Goal: Book appointment/travel/reservation

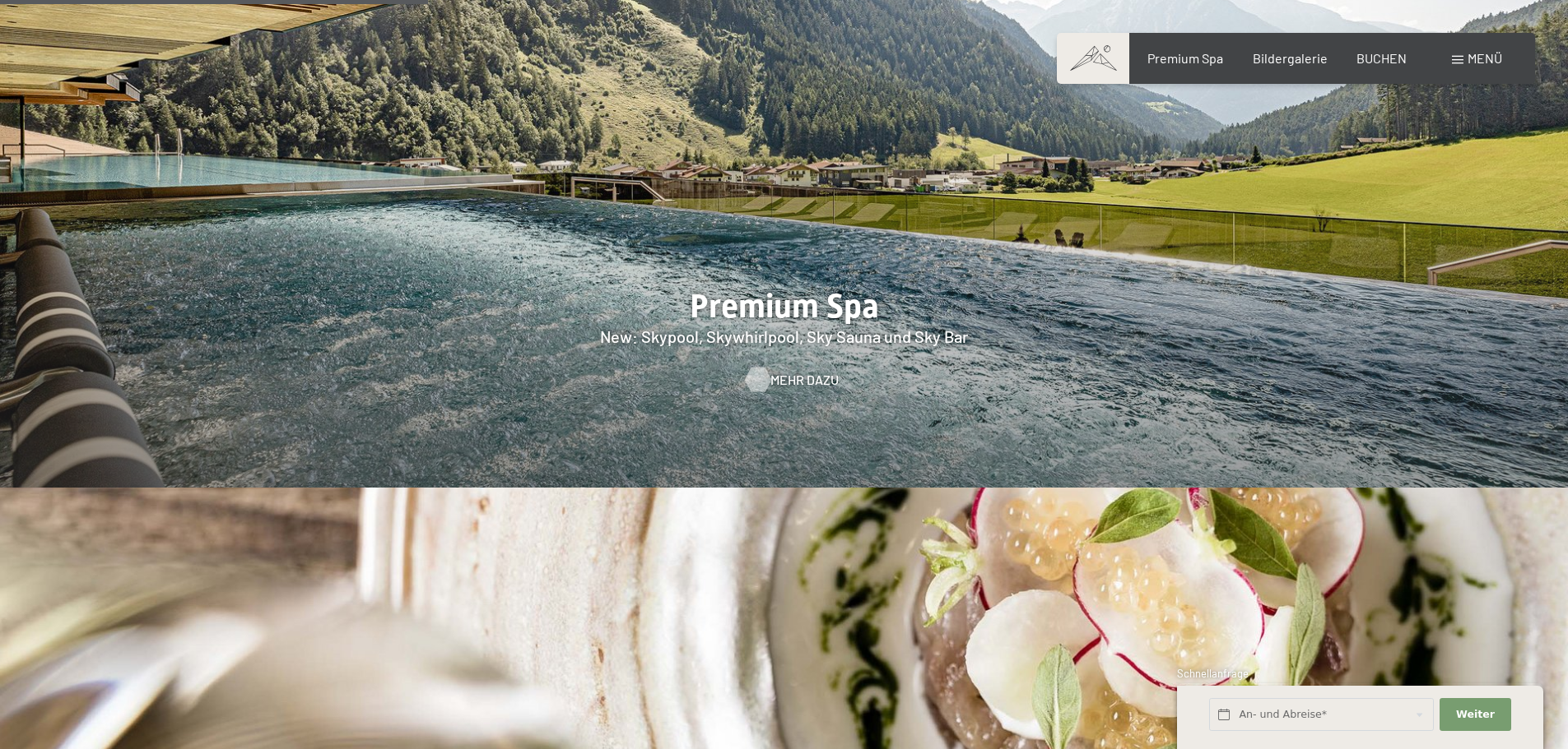
scroll to position [2633, 0]
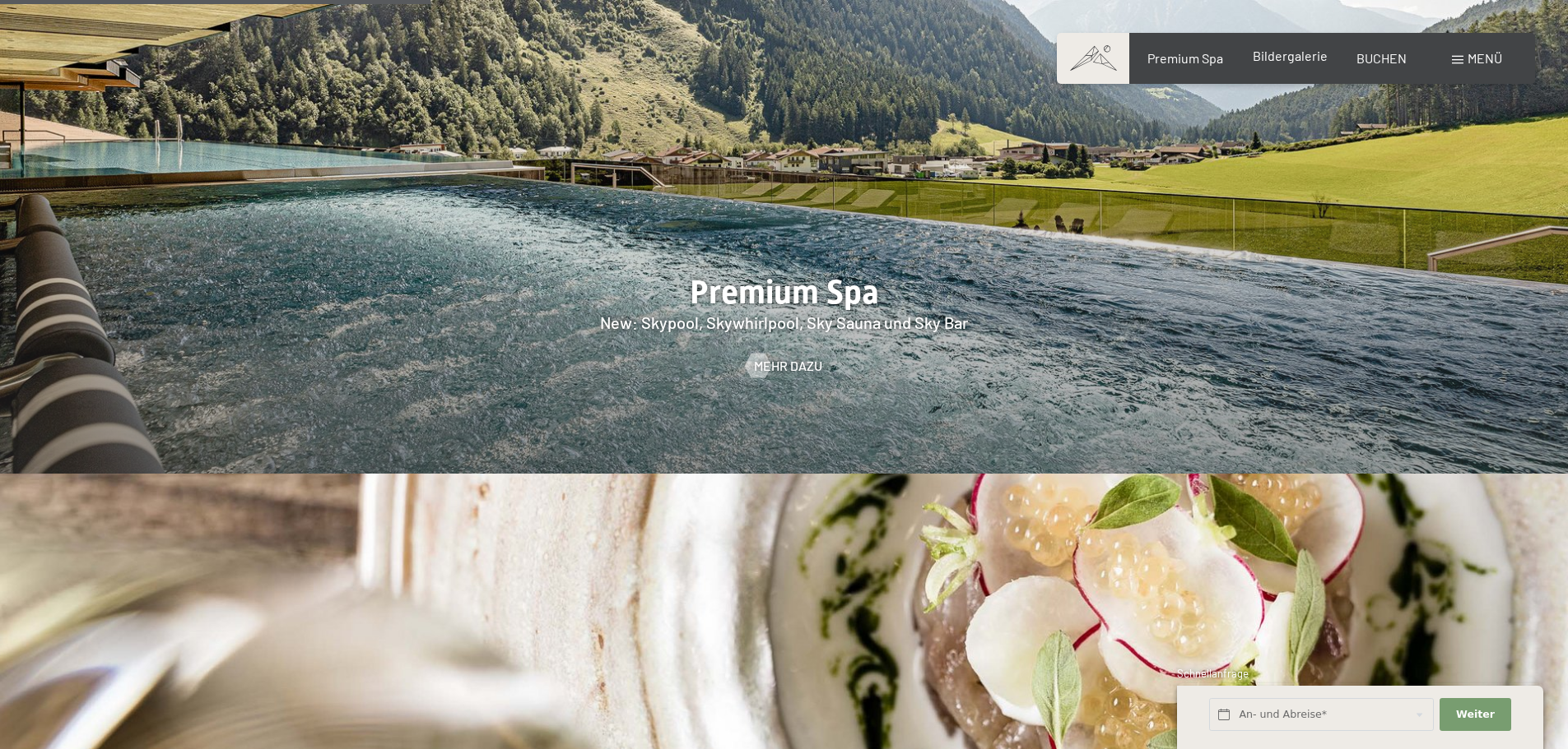
click at [1300, 52] on span "Bildergalerie" at bounding box center [1291, 55] width 75 height 16
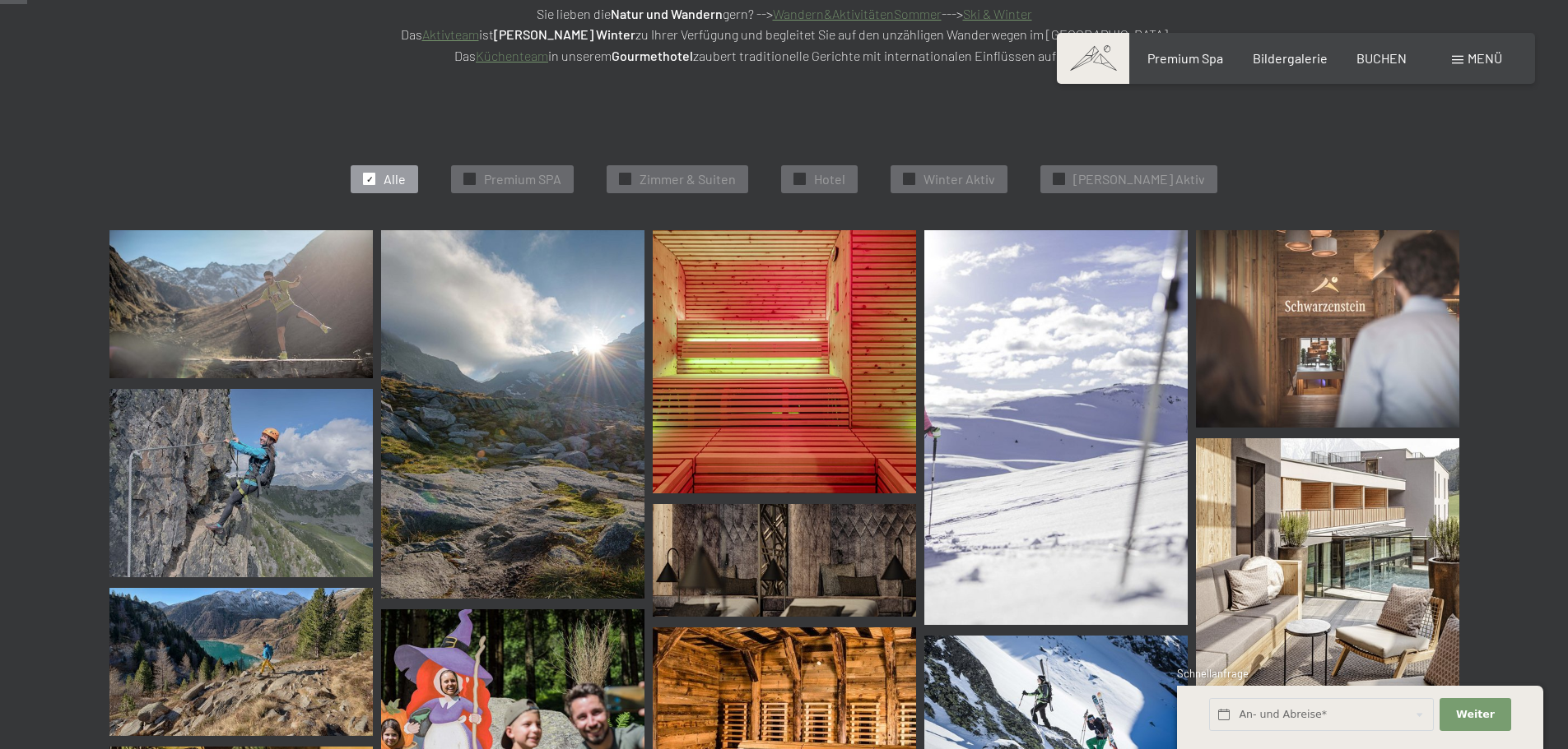
scroll to position [412, 0]
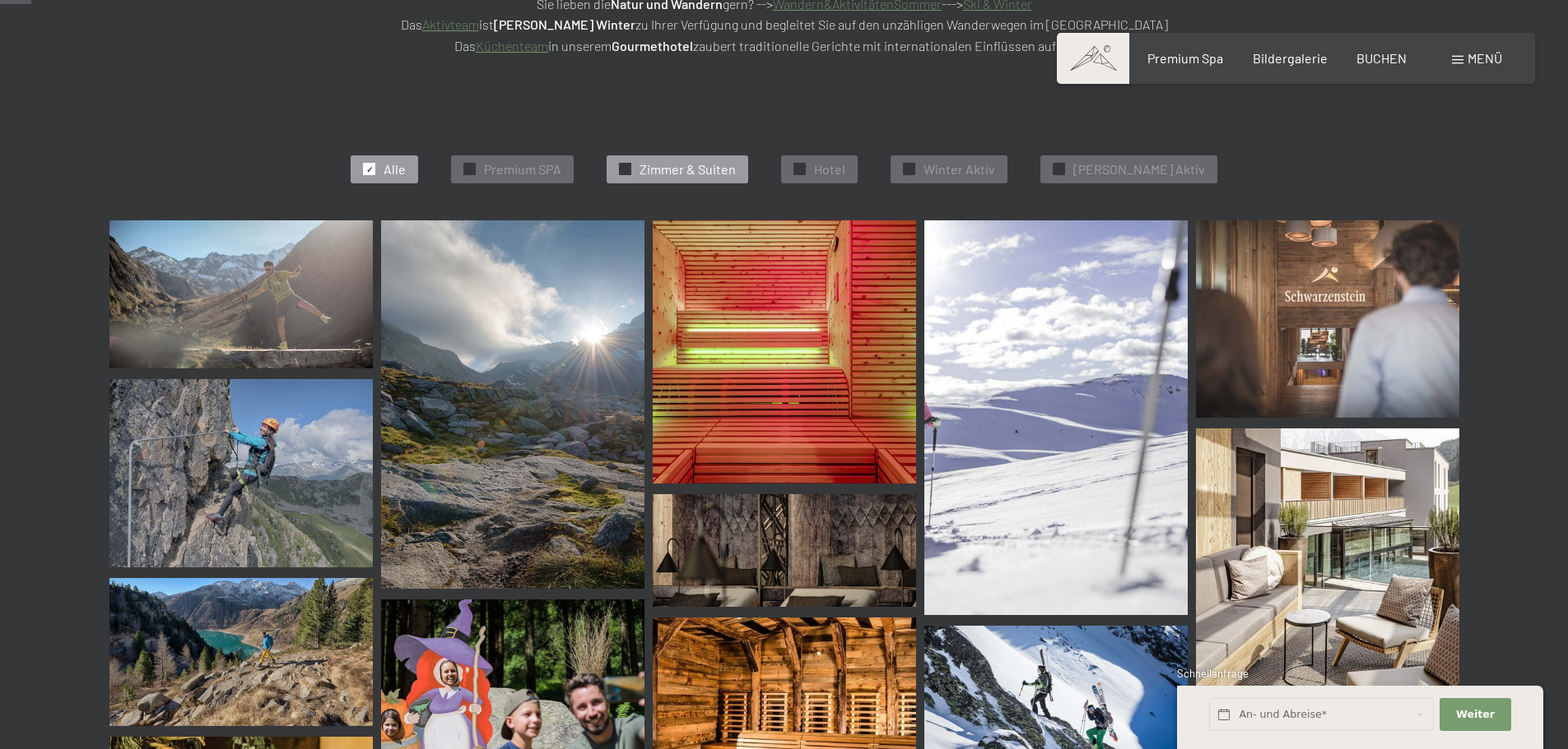
click at [711, 165] on span "Zimmer & Suiten" at bounding box center [687, 169] width 96 height 18
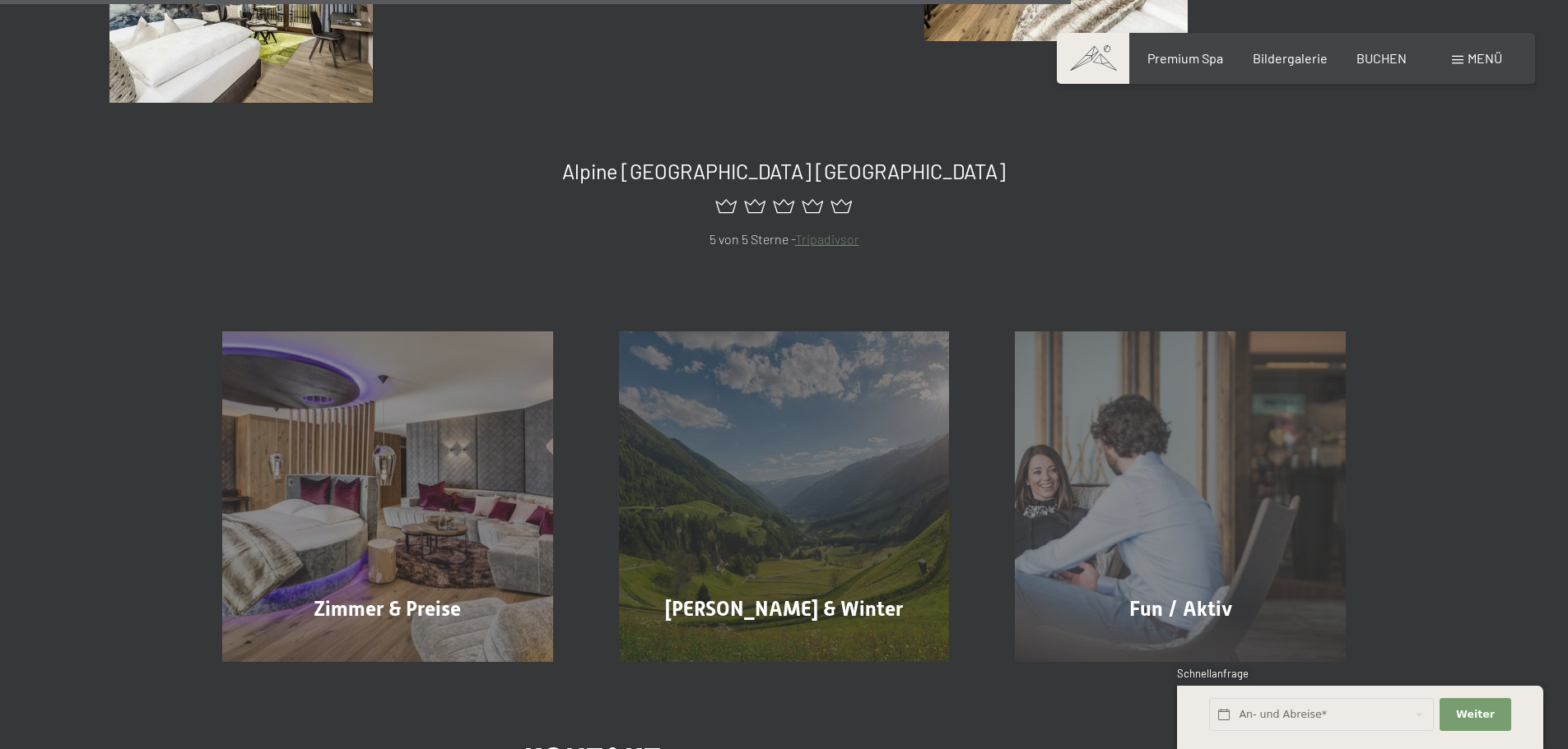
scroll to position [1484, 0]
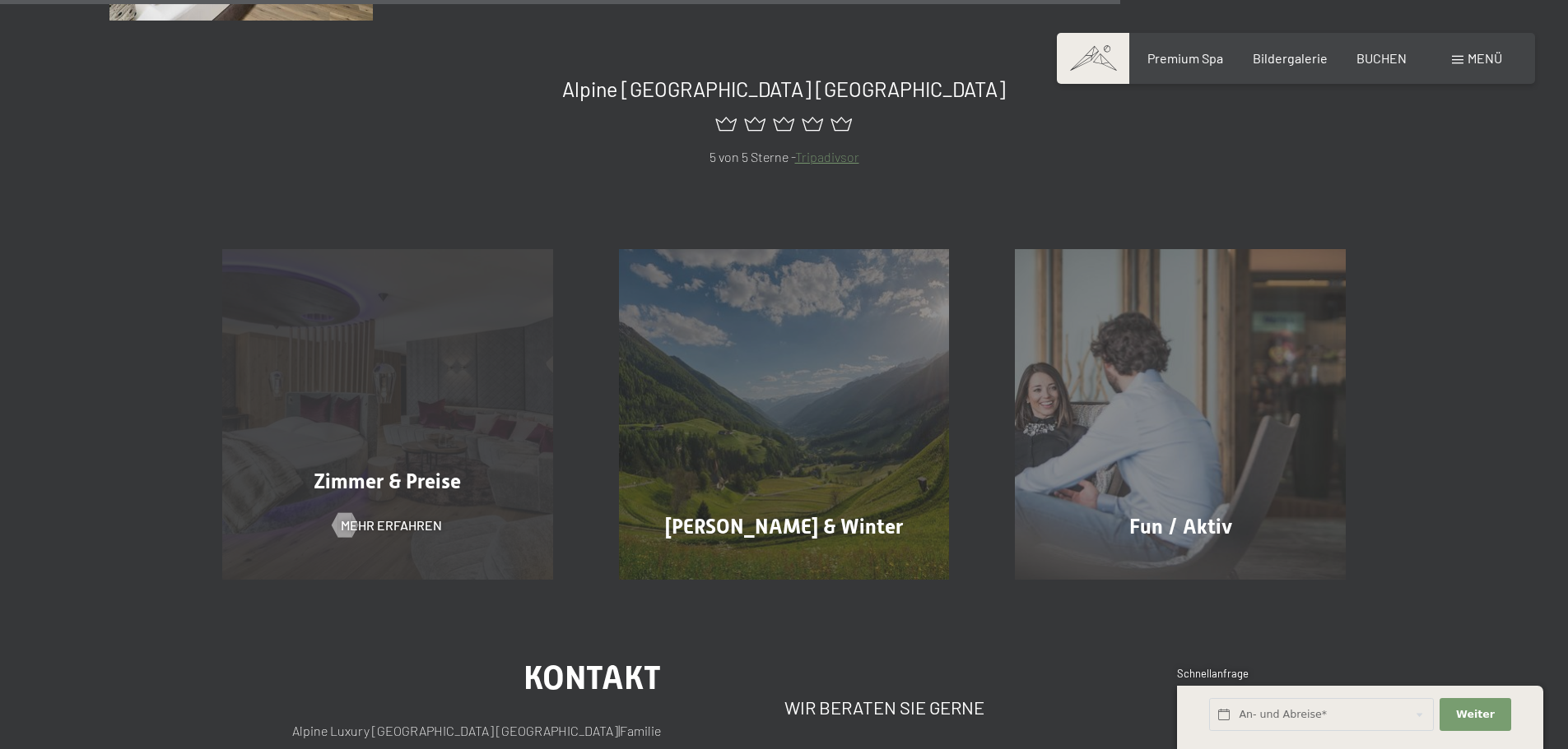
click at [380, 456] on div "Zimmer & Preise Mehr erfahren" at bounding box center [387, 415] width 397 height 330
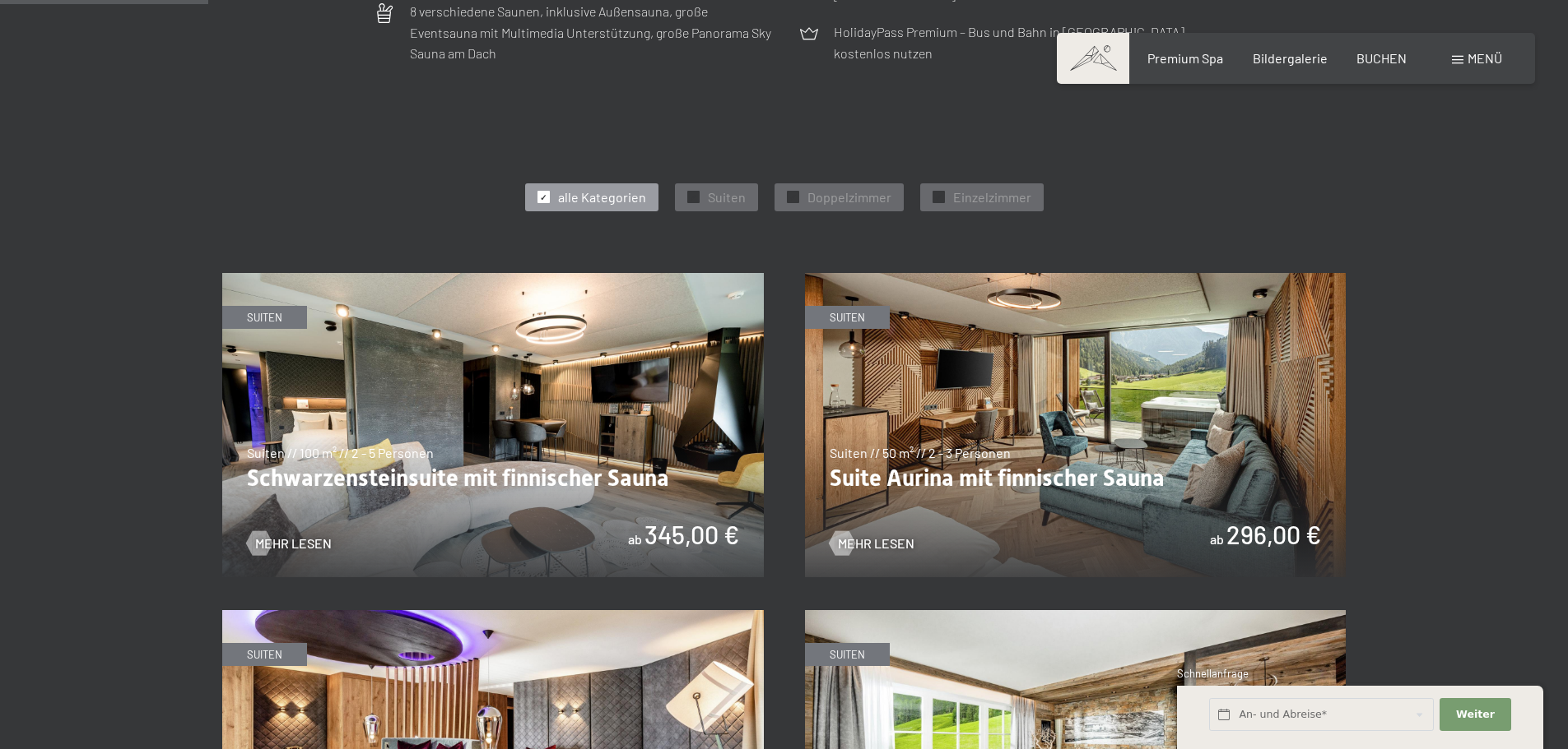
scroll to position [822, 0]
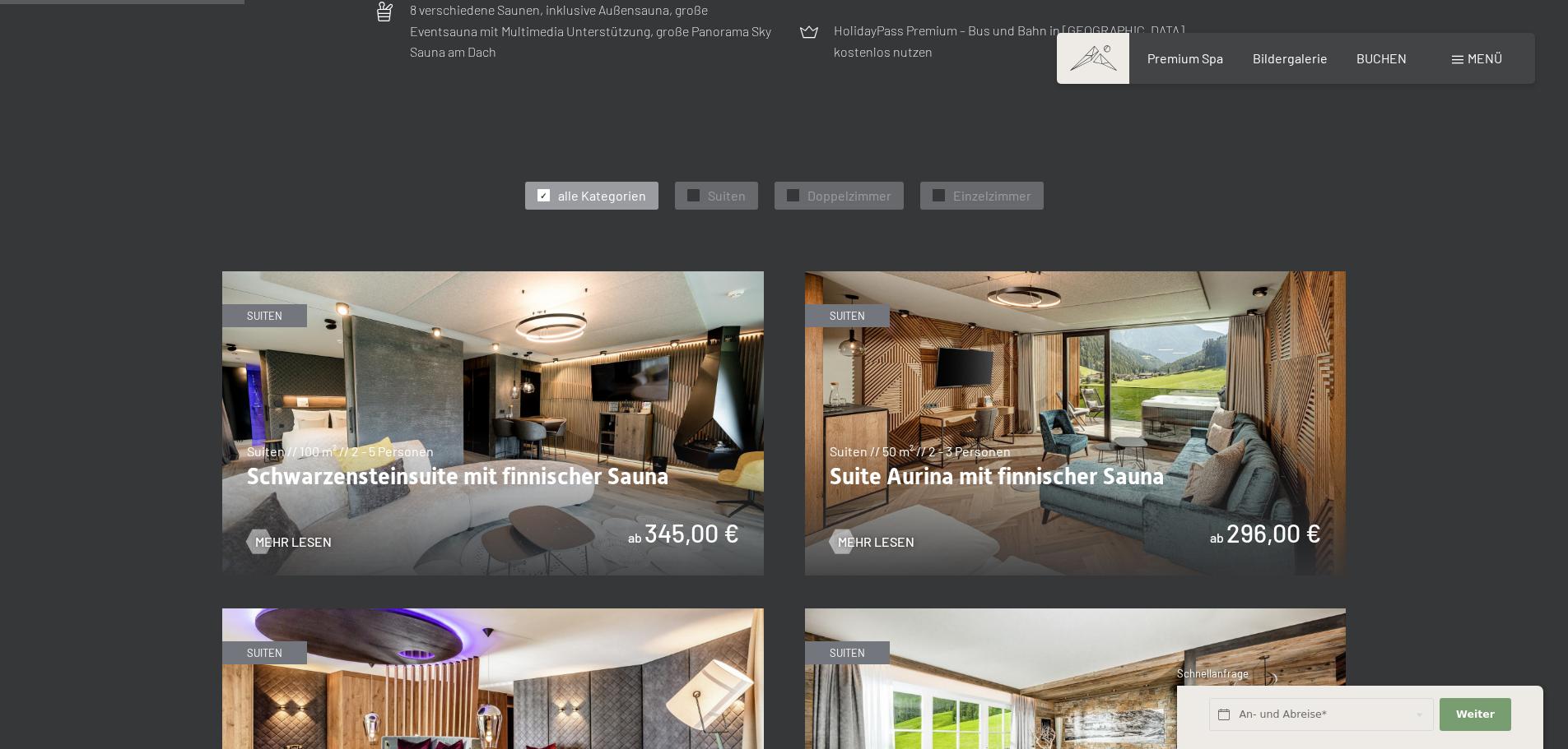
click at [562, 481] on img at bounding box center [493, 423] width 541 height 305
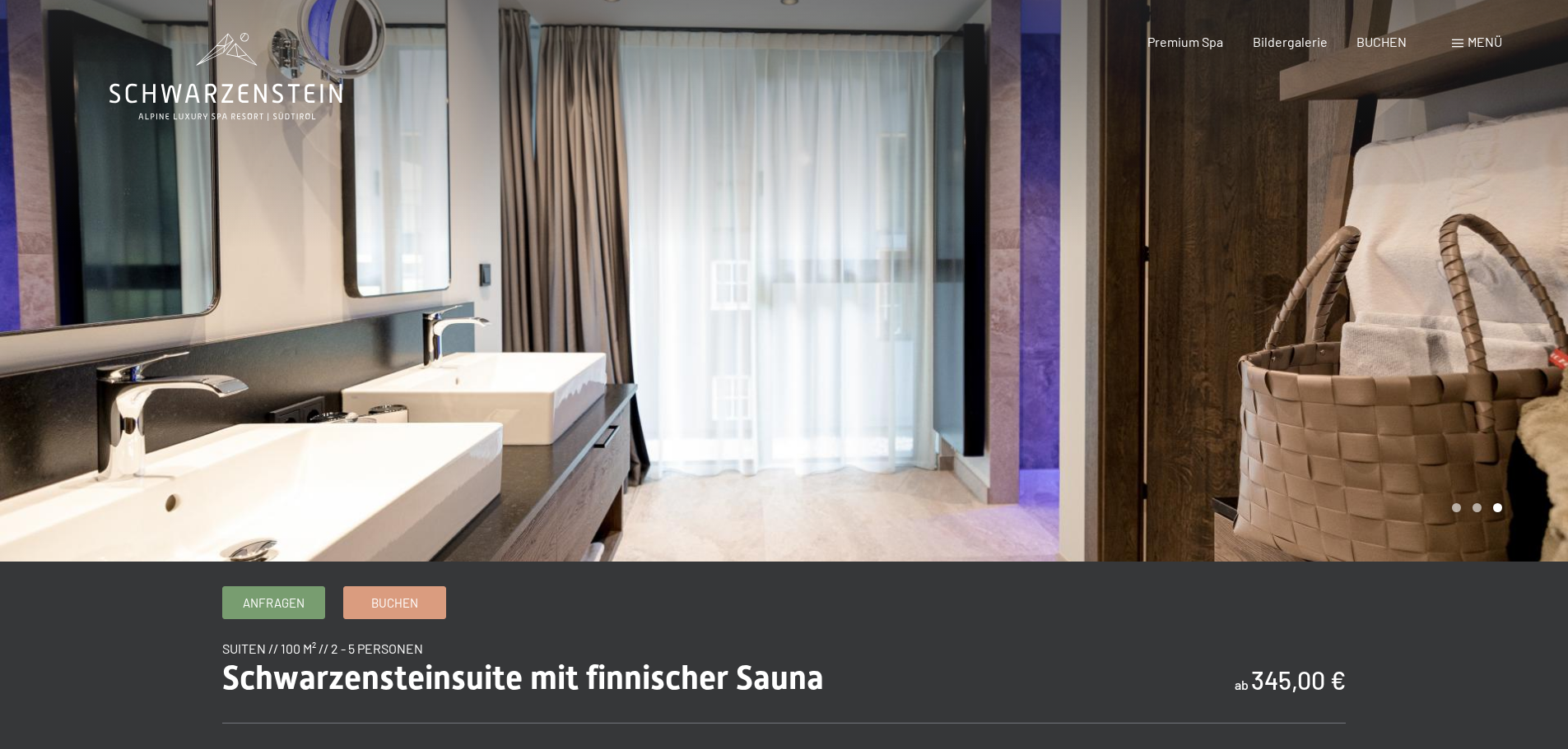
click at [1125, 314] on div at bounding box center [1176, 281] width 784 height 562
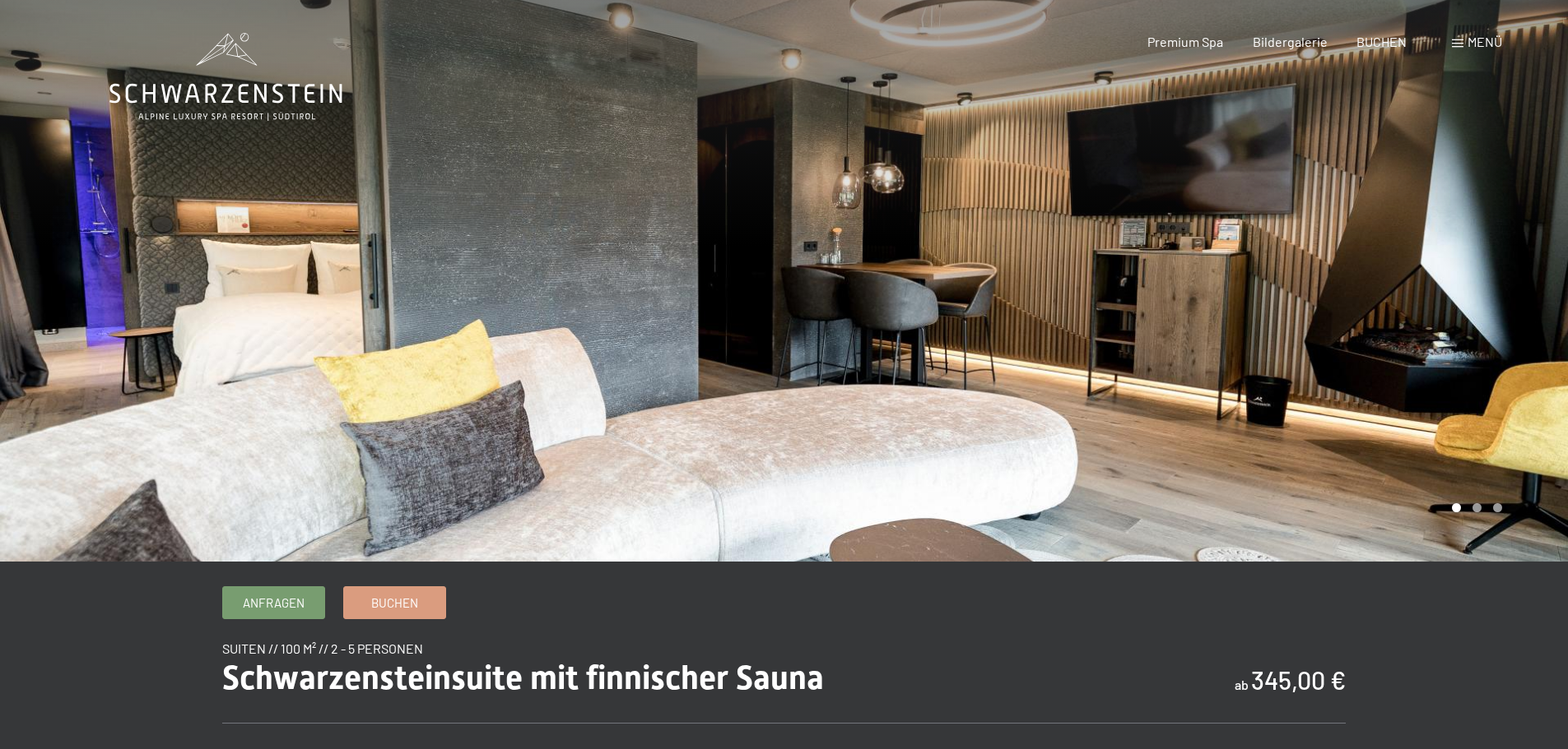
click at [1125, 314] on div at bounding box center [1176, 281] width 784 height 562
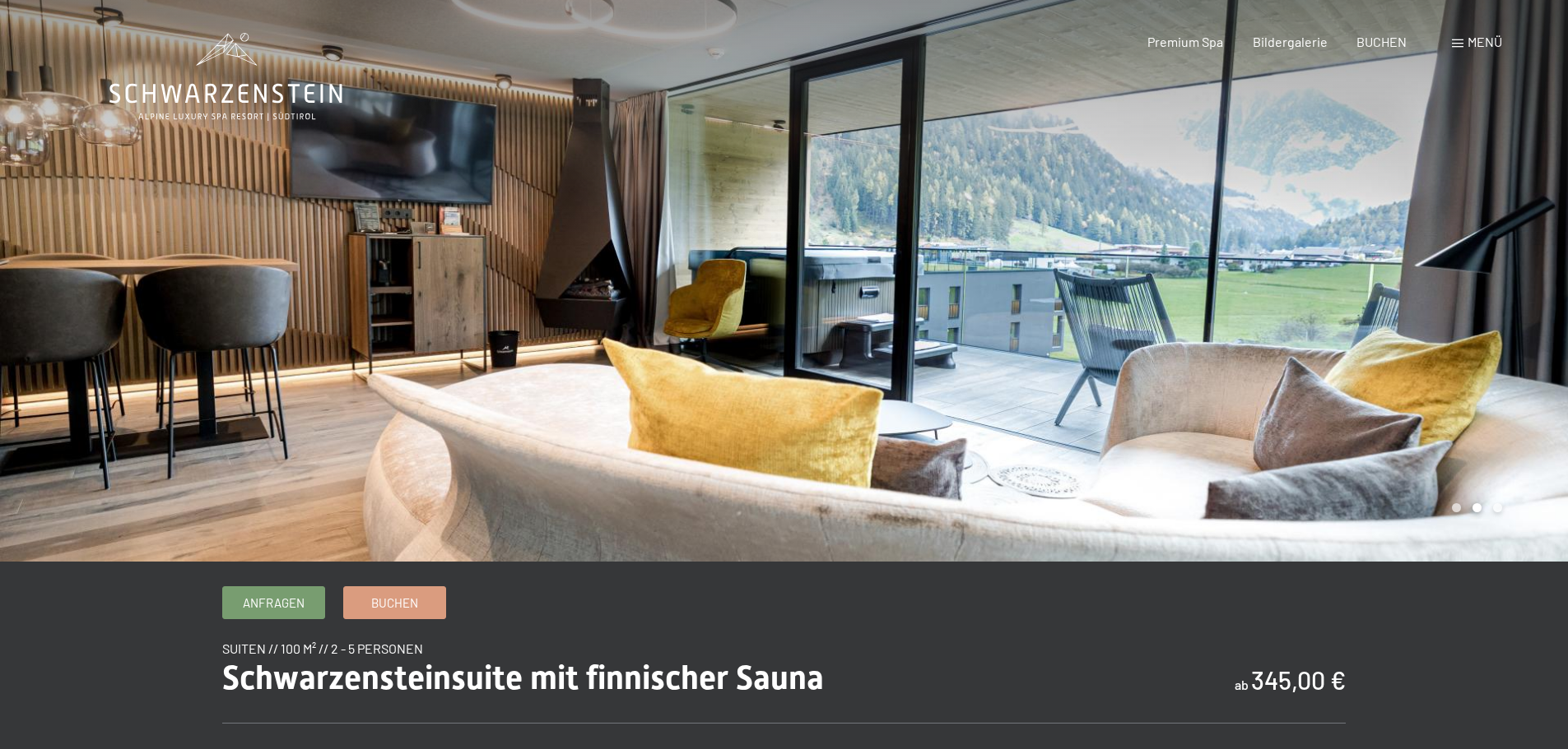
click at [1125, 314] on div at bounding box center [1176, 281] width 784 height 562
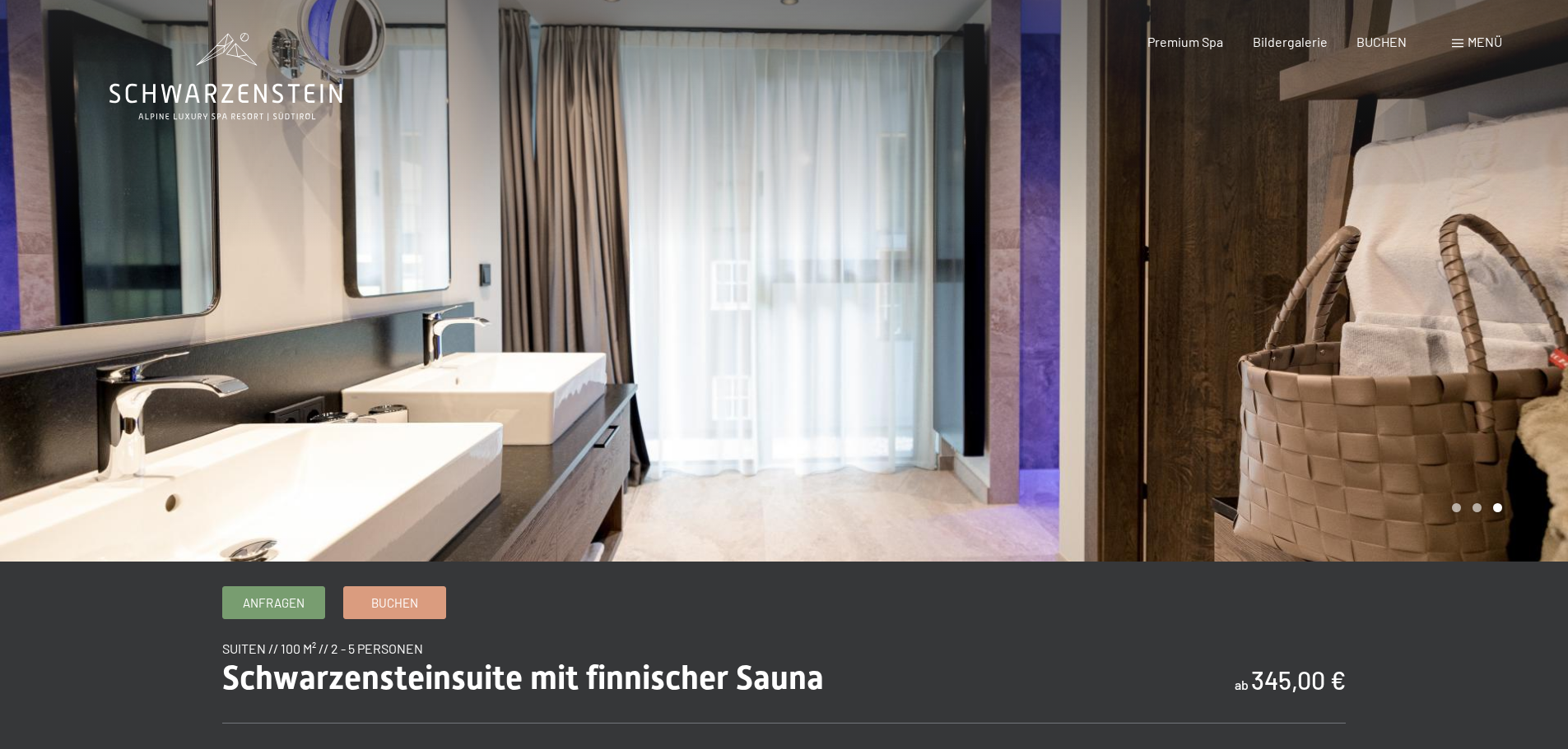
click at [1125, 314] on div at bounding box center [1176, 281] width 784 height 562
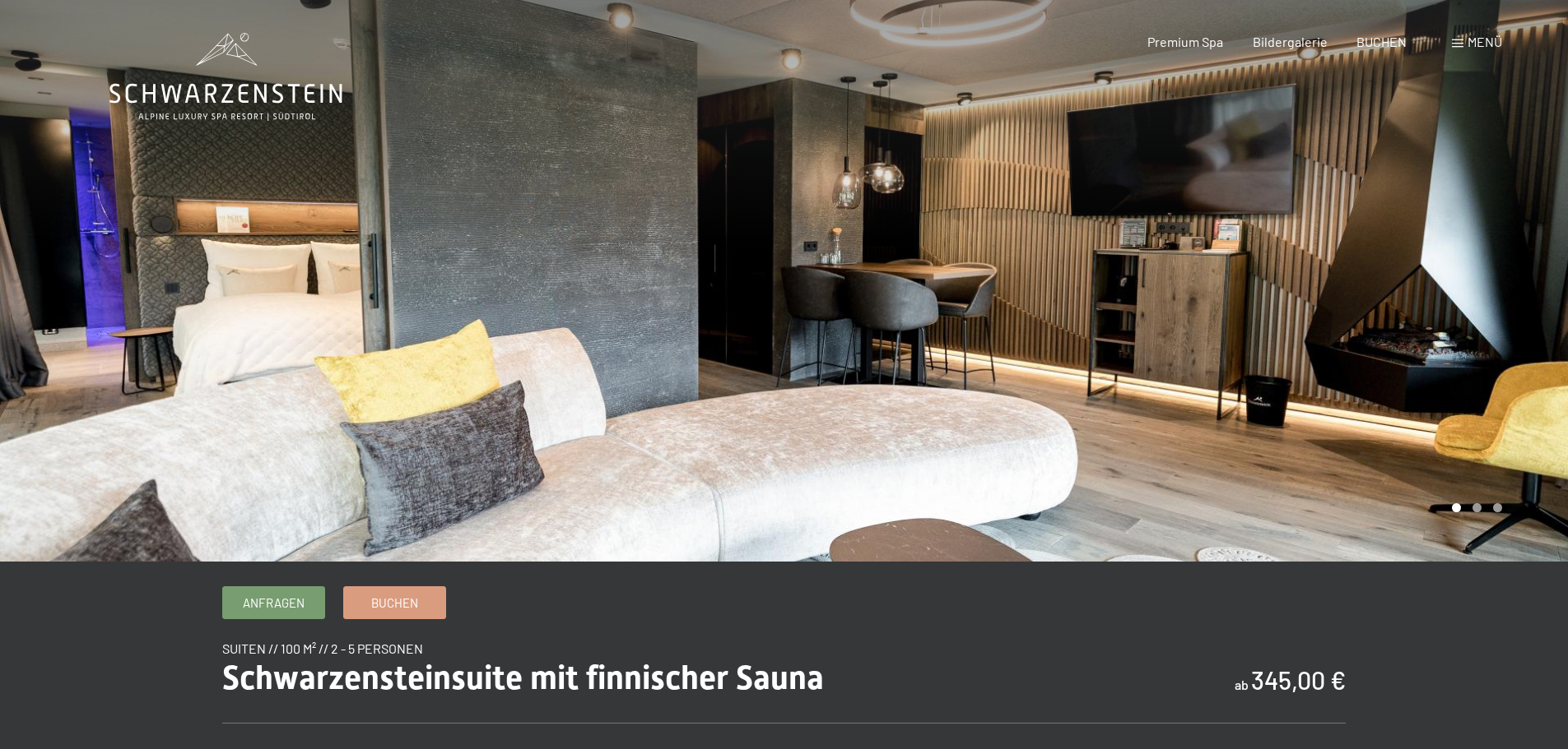
click at [1125, 314] on div at bounding box center [1176, 281] width 784 height 562
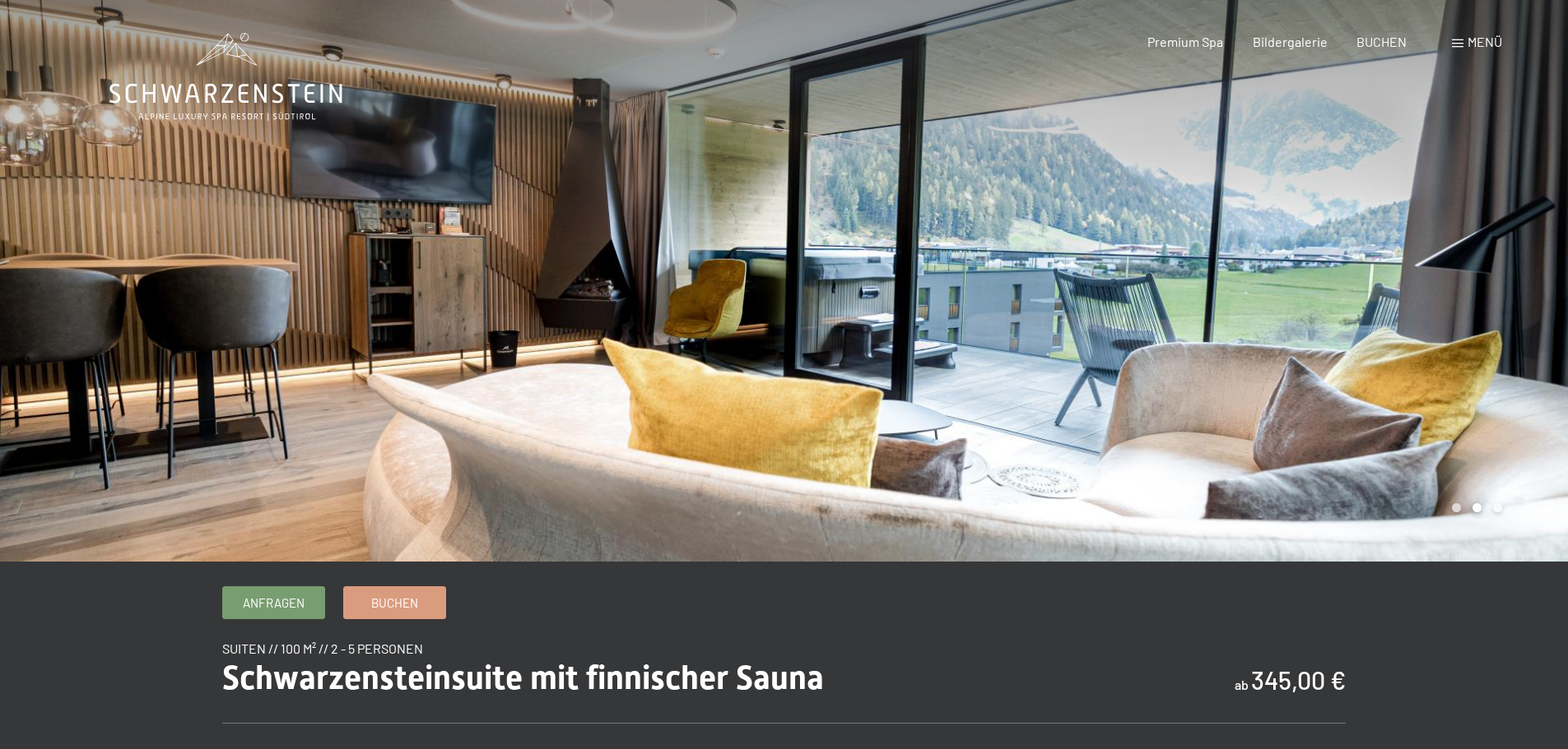
click at [1125, 314] on div at bounding box center [1176, 281] width 784 height 562
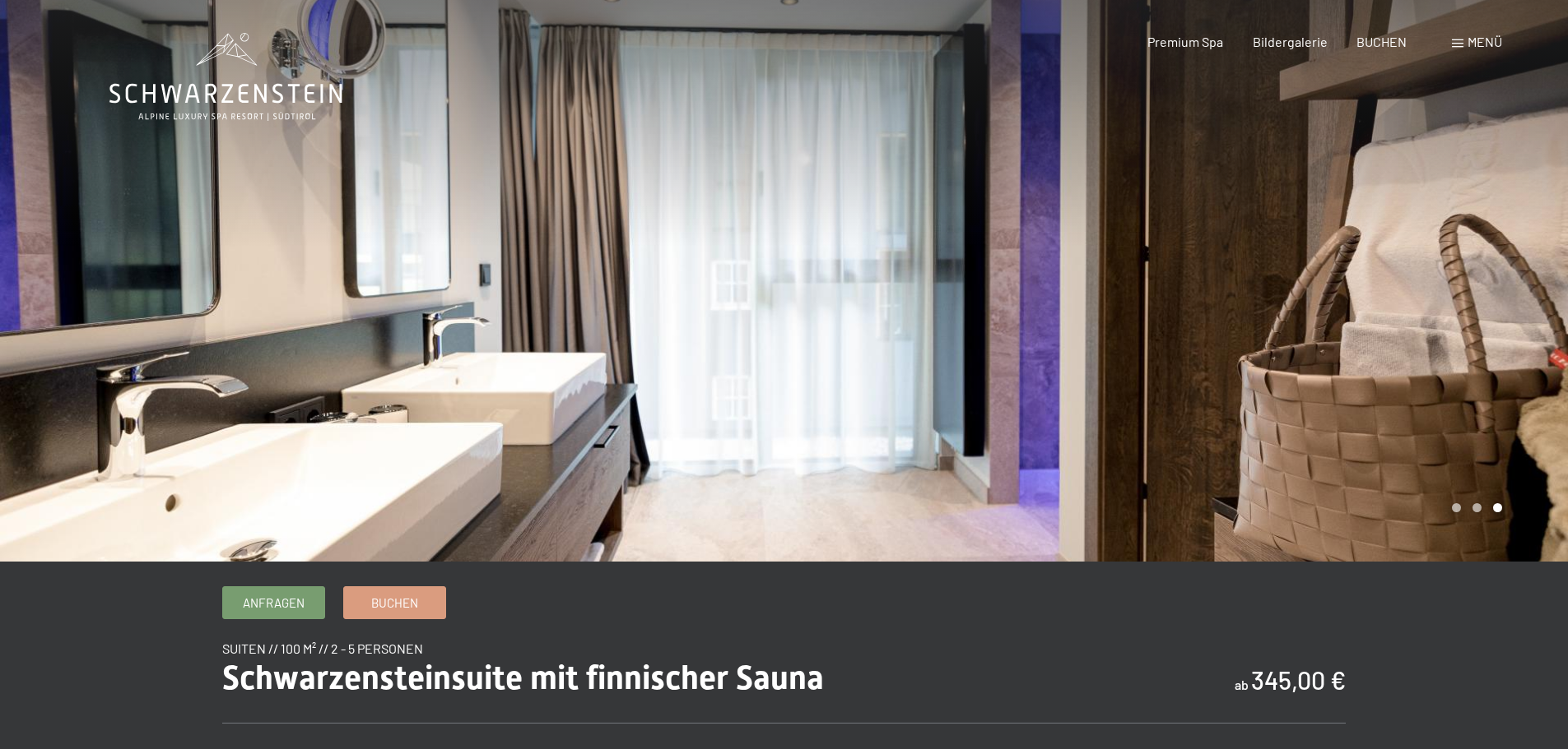
click at [1125, 314] on div at bounding box center [1176, 281] width 784 height 562
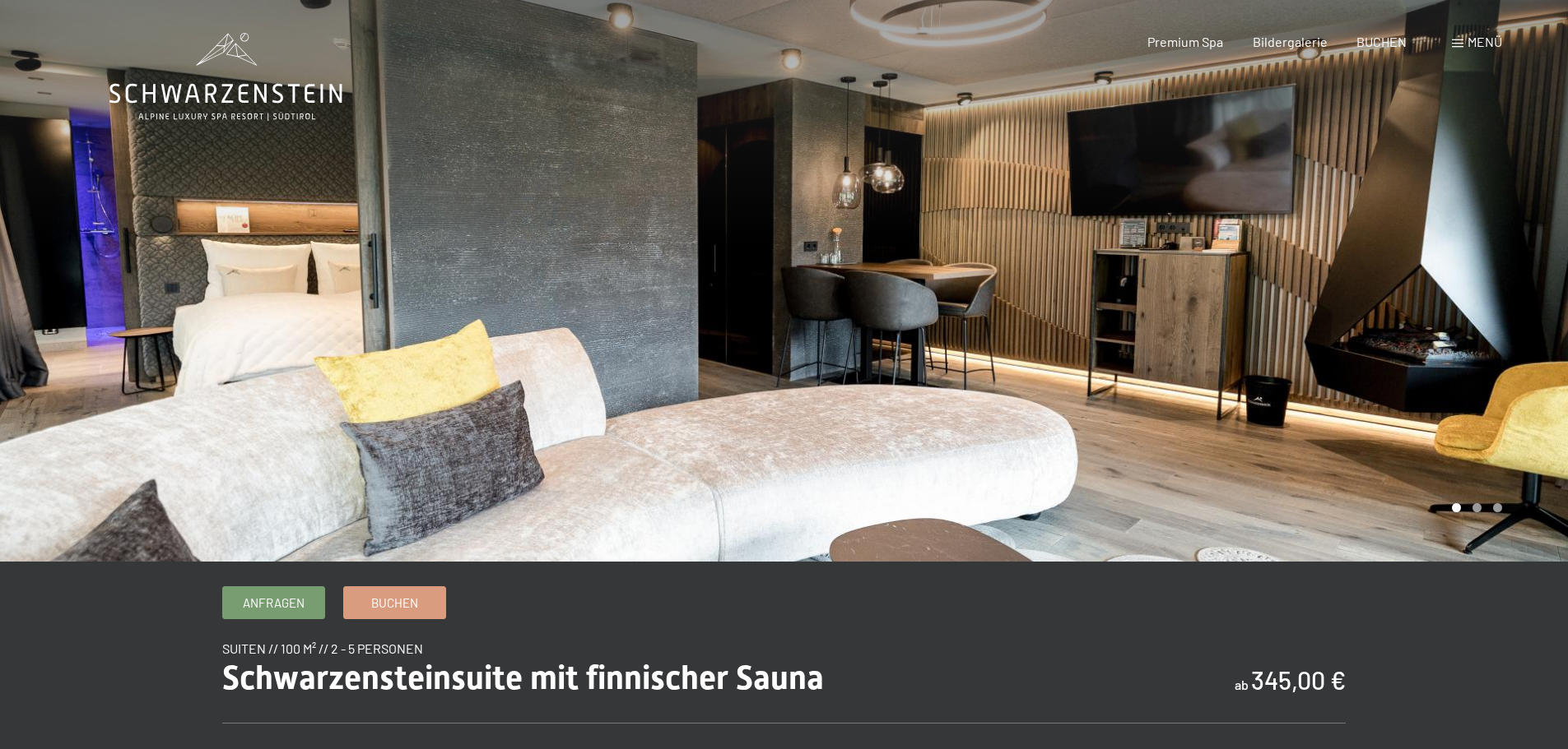
click at [1122, 320] on div at bounding box center [1176, 281] width 784 height 562
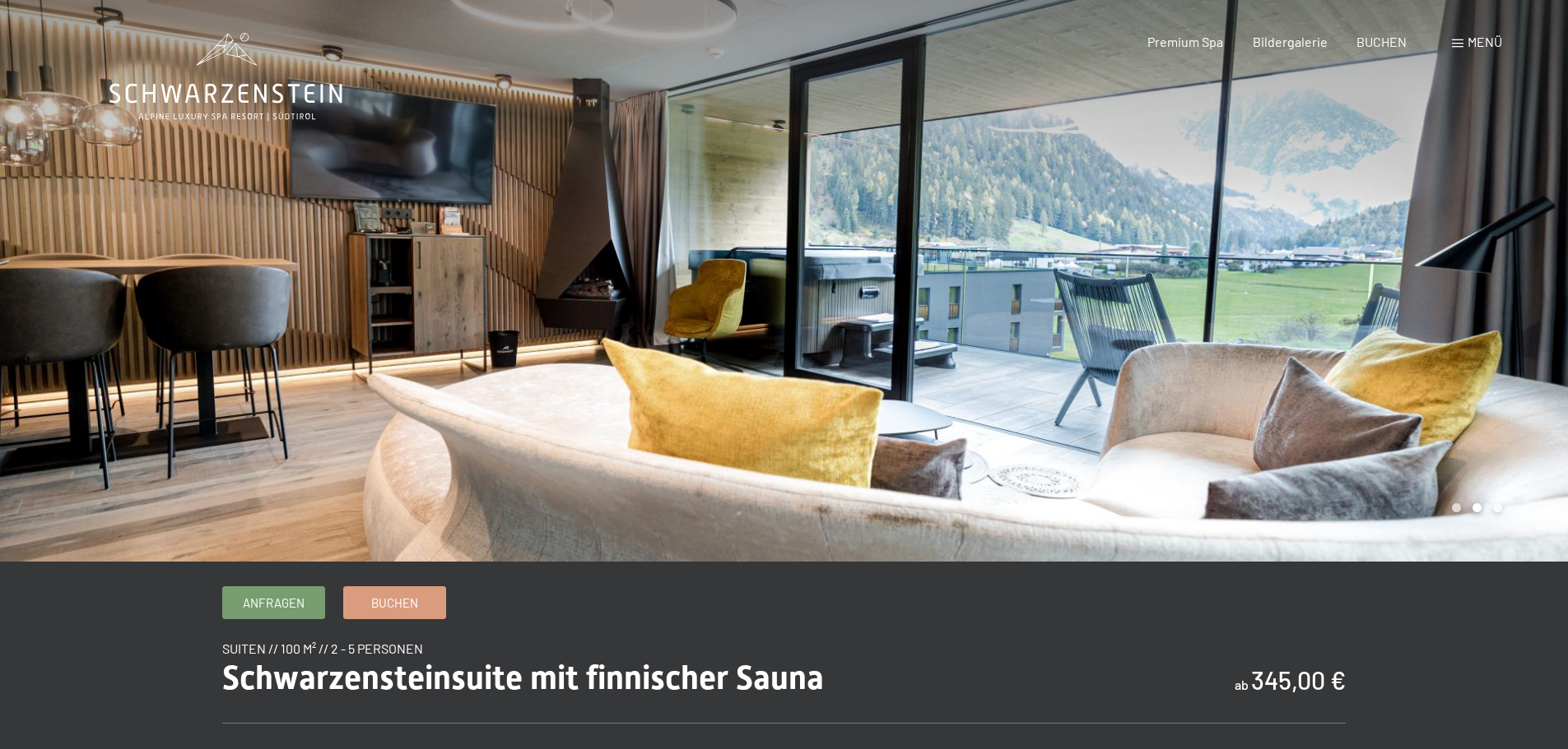
click at [1123, 311] on div at bounding box center [1176, 281] width 784 height 562
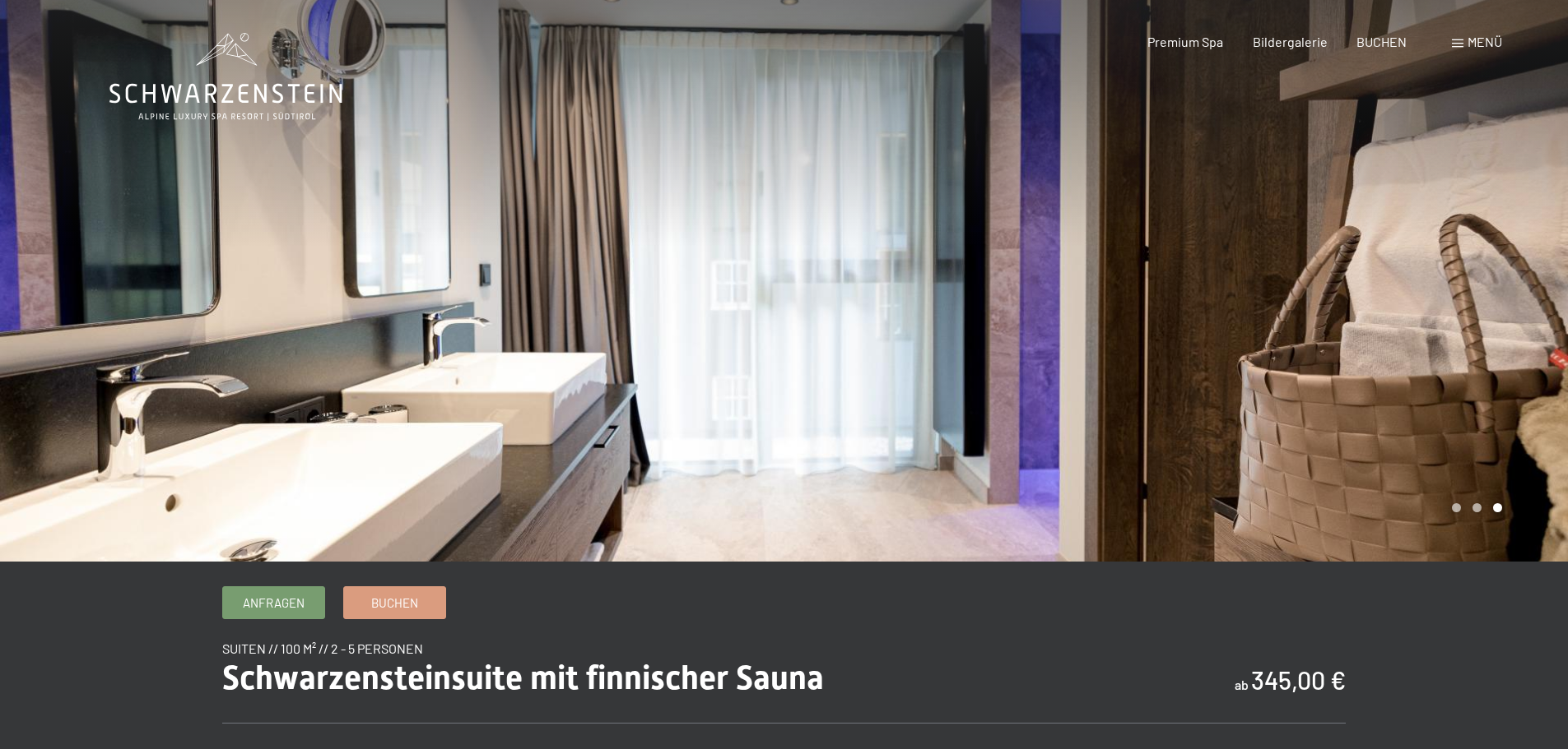
click at [1122, 314] on div at bounding box center [1176, 281] width 784 height 562
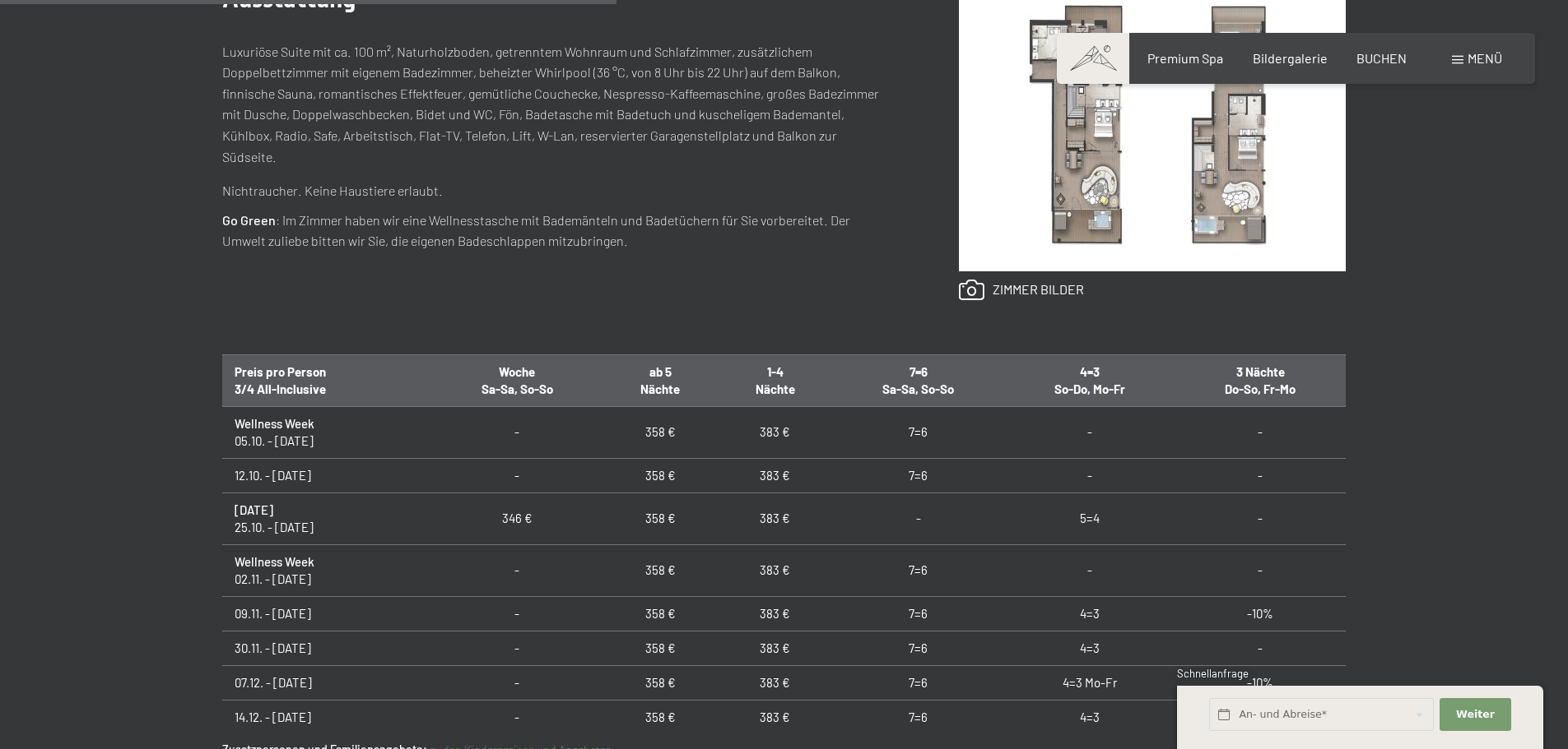
scroll to position [822, 0]
